Goal: Task Accomplishment & Management: Manage account settings

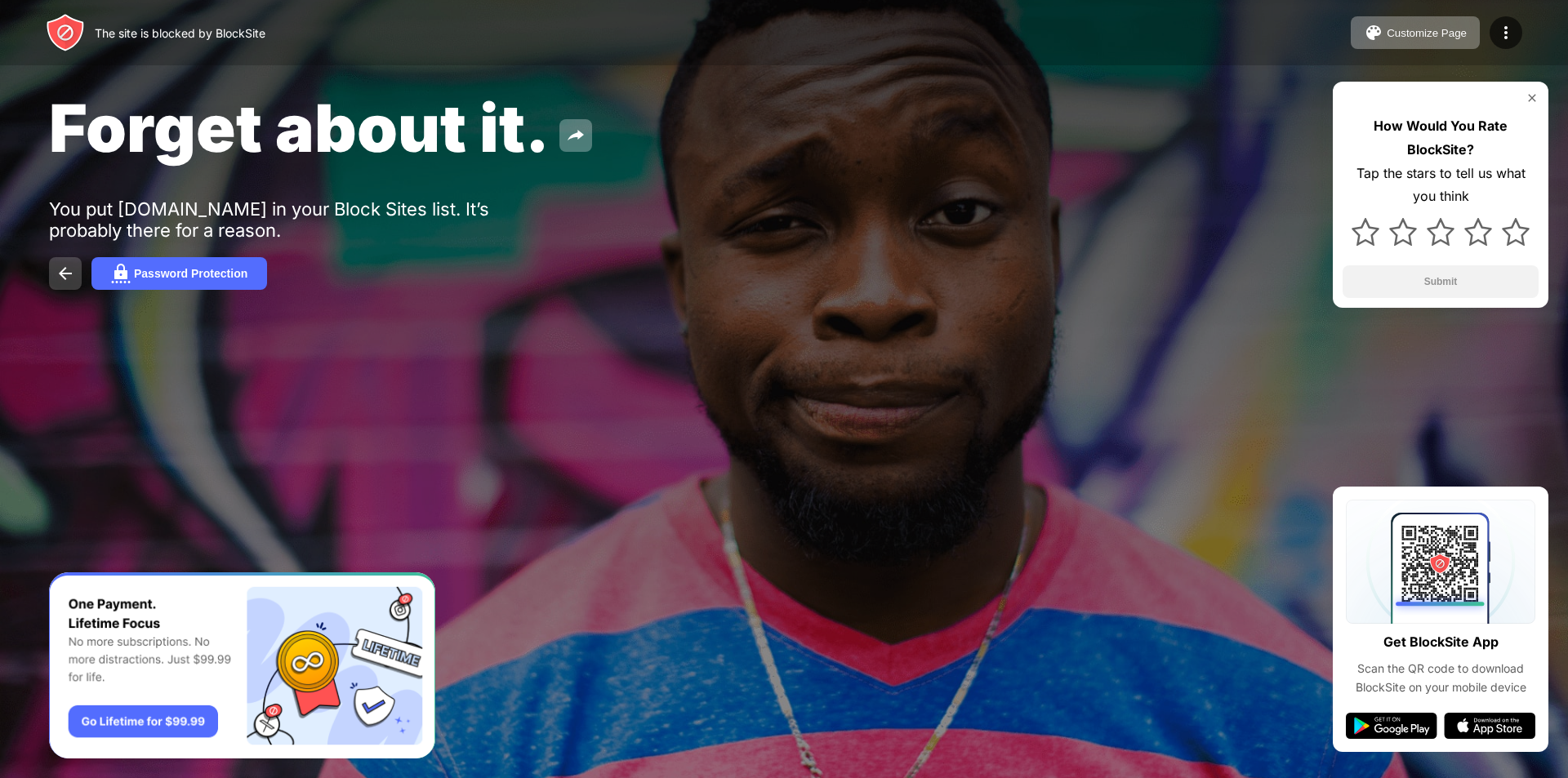
click at [59, 261] on button at bounding box center [65, 274] width 32 height 32
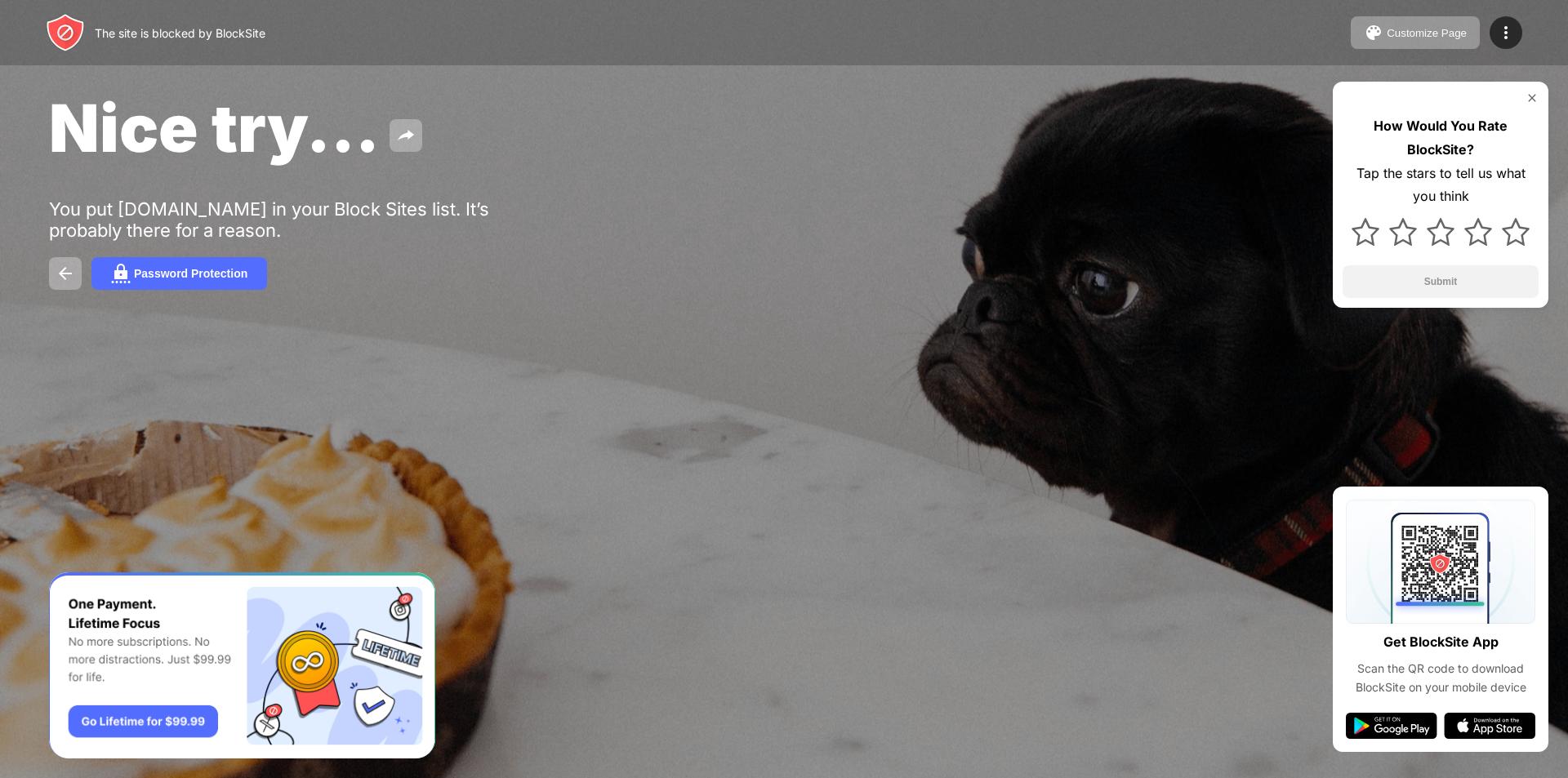
click at [1534, 96] on img at bounding box center [1532, 98] width 14 height 14
